Goal: Obtain resource: Download file/media

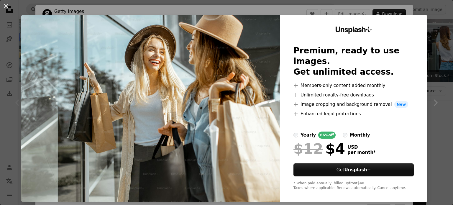
click at [437, 72] on div "An X shape Unsplash+ Premium, ready to use images. Get unlimited access. A plus…" at bounding box center [226, 102] width 453 height 205
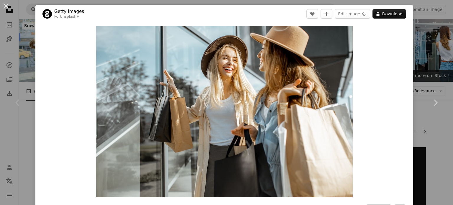
click at [423, 68] on div "An X shape Chevron left Chevron right Getty Images For Unsplash+ A heart A plus…" at bounding box center [226, 102] width 453 height 205
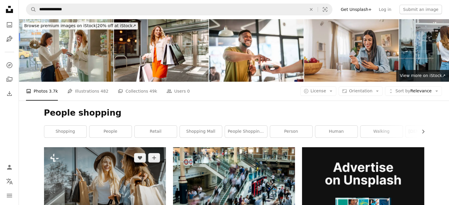
click at [100, 147] on img at bounding box center [105, 187] width 122 height 81
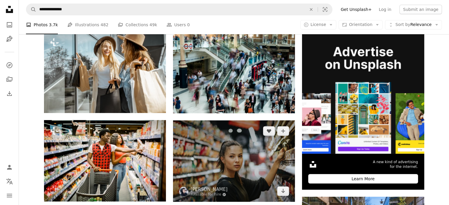
scroll to position [118, 0]
